Goal: Information Seeking & Learning: Understand process/instructions

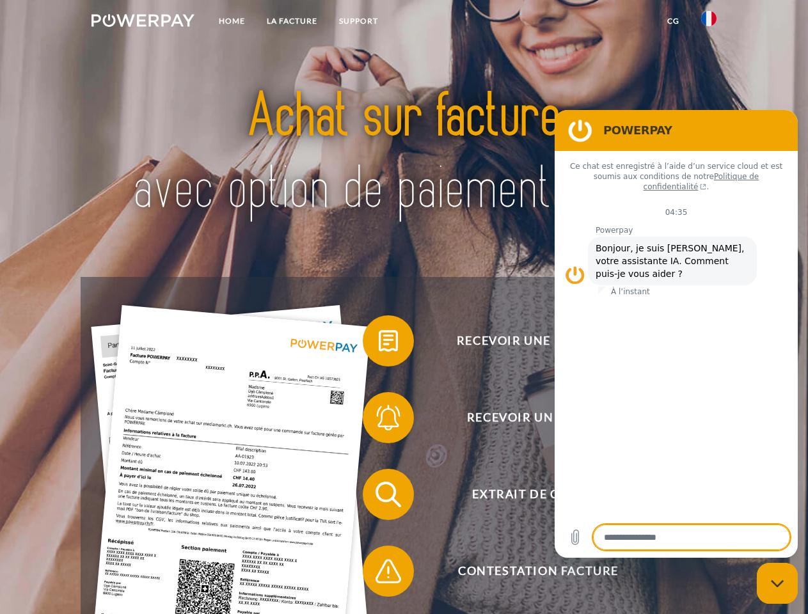
click at [143, 22] on img at bounding box center [143, 20] width 103 height 13
click at [709, 22] on img at bounding box center [708, 18] width 15 height 15
click at [673, 21] on link "CG" at bounding box center [674, 21] width 34 height 23
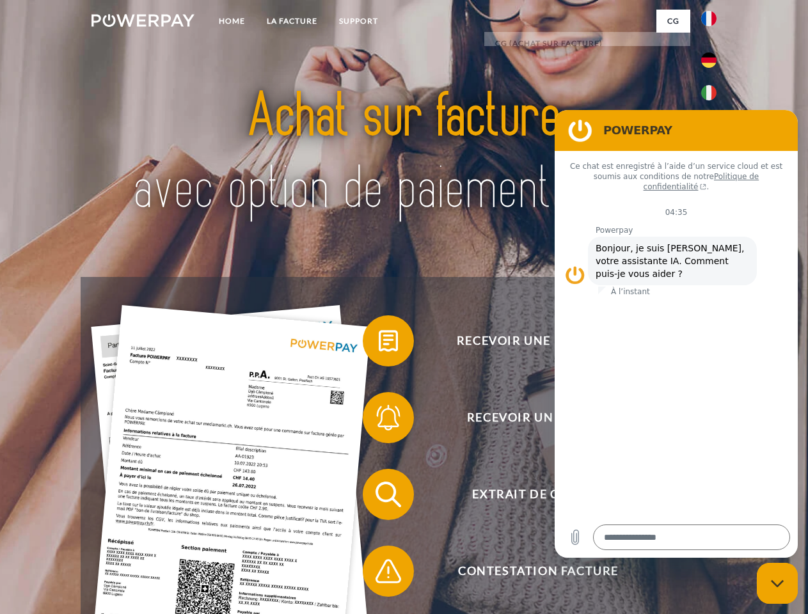
click at [379, 344] on span at bounding box center [369, 341] width 64 height 64
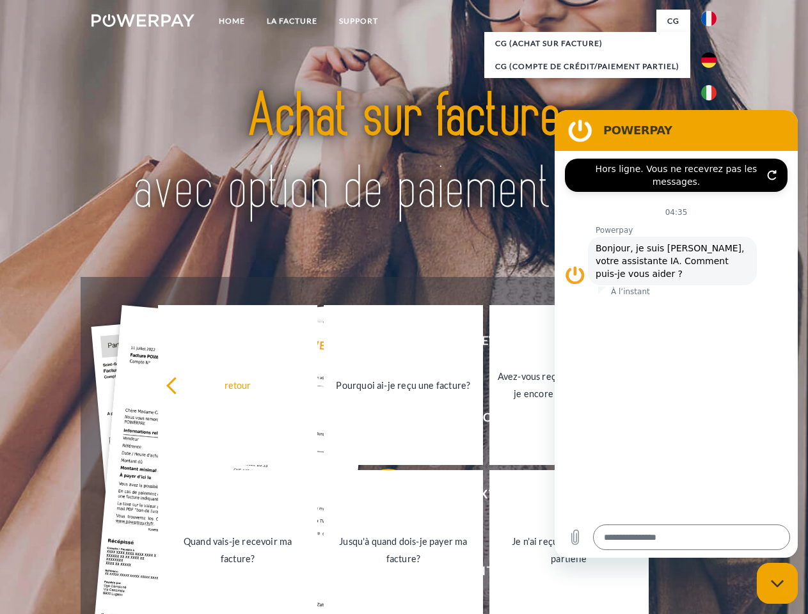
click at [379, 420] on div "retour Pourquoi ai-je reçu une facture? Avez-vous reçu mes paiements, ai-je enc…" at bounding box center [403, 468] width 517 height 330
click at [379, 497] on link "Jusqu'à quand dois-je payer ma facture?" at bounding box center [403, 550] width 159 height 160
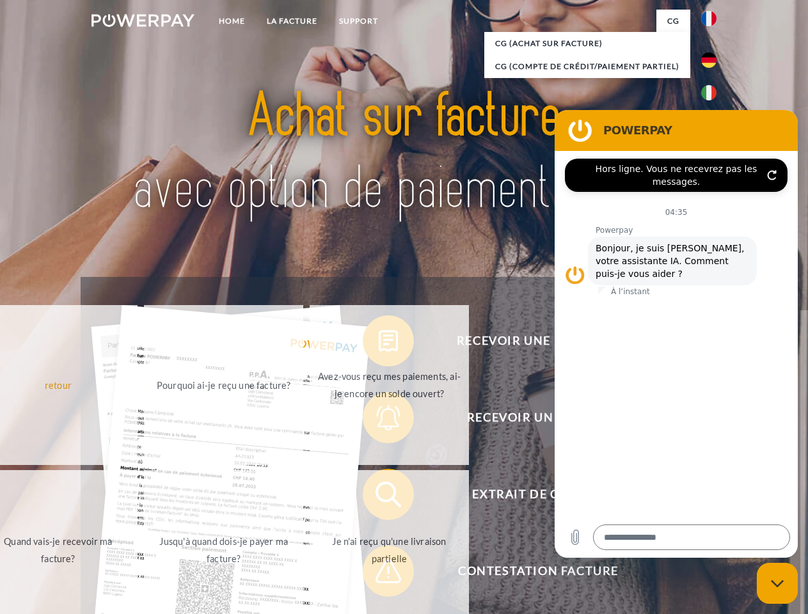
click at [379, 574] on div "Recevoir une facture ? Recevoir un rappel? Extrait de compte retour" at bounding box center [404, 533] width 646 height 512
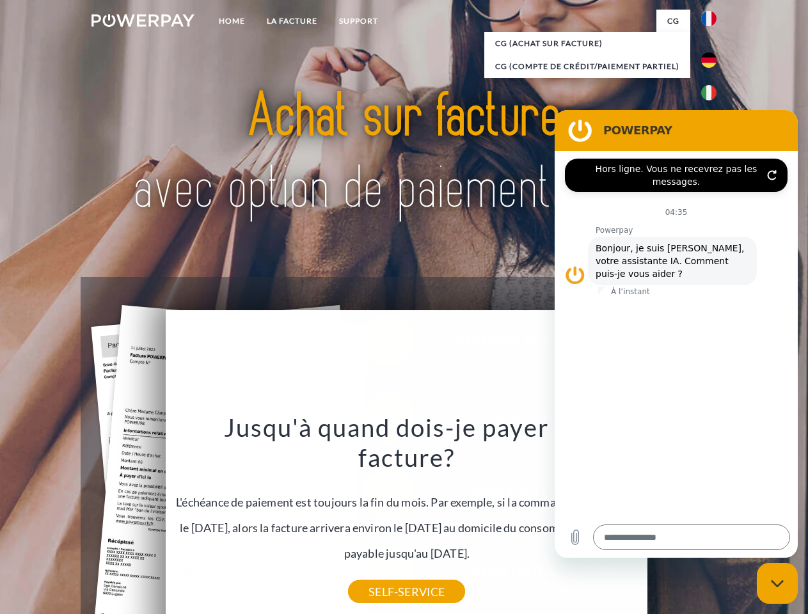
click at [778, 584] on icon "Fermer la fenêtre de messagerie" at bounding box center [777, 584] width 13 height 8
type textarea "*"
